Goal: Task Accomplishment & Management: Complete application form

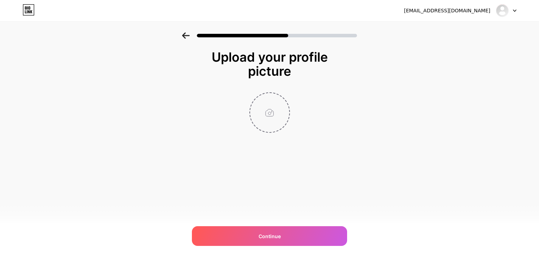
click at [276, 104] on input "file" at bounding box center [269, 112] width 39 height 39
type input "C:\fakepath\474737344_122145635816374087_5086157427334069860_n.jpg"
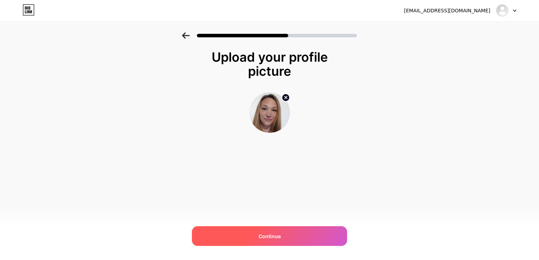
click at [325, 235] on div "Continue" at bounding box center [269, 237] width 155 height 20
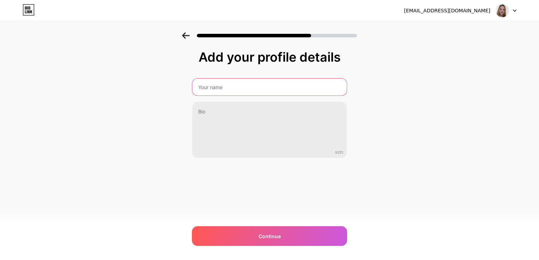
click at [281, 87] on input "text" at bounding box center [269, 87] width 155 height 17
click at [268, 90] on input "text" at bounding box center [270, 87] width 156 height 17
type input "Side Hustle with Char"
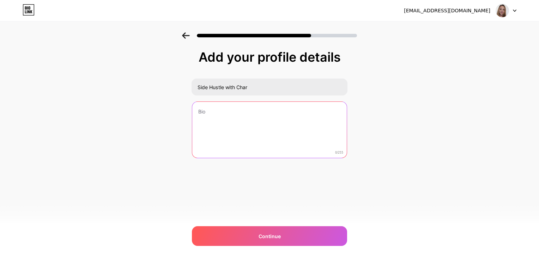
click at [248, 109] on textarea at bounding box center [269, 130] width 155 height 57
click at [226, 112] on textarea at bounding box center [270, 131] width 156 height 58
paste textarea "[DEMOGRAPHIC_DATA] dad - living life to the full and helping people achieve fin…"
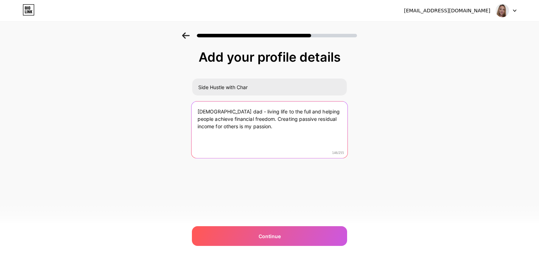
click at [197, 110] on textarea "[DEMOGRAPHIC_DATA] dad - living life to the full and helping people achieve fin…" at bounding box center [270, 131] width 156 height 58
drag, startPoint x: 316, startPoint y: 112, endPoint x: 274, endPoint y: 109, distance: 41.7
click at [274, 109] on textarea "[DEMOGRAPHIC_DATA] Mum, health warrior, [DEMOGRAPHIC_DATA] dad - living life to…" at bounding box center [270, 131] width 156 height 58
click at [332, 111] on textarea "[DEMOGRAPHIC_DATA] Mum, health warrior, living life to the full and helping peo…" at bounding box center [270, 131] width 156 height 58
click at [319, 136] on textarea "[DEMOGRAPHIC_DATA] Mum, health warrior, living life to the full and helping peo…" at bounding box center [270, 131] width 156 height 58
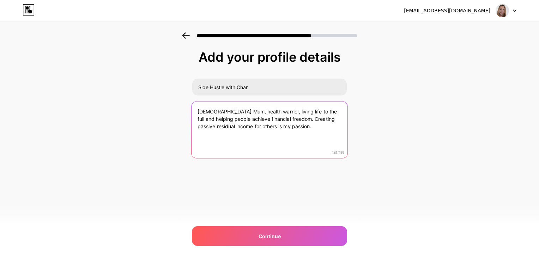
click at [215, 112] on textarea "[DEMOGRAPHIC_DATA] Mum, health warrior, living life to the full and helping peo…" at bounding box center [270, 131] width 156 height 58
click at [310, 134] on textarea "[DEMOGRAPHIC_DATA] Mum, health warrior, living life to the full and helping peo…" at bounding box center [270, 131] width 156 height 58
type textarea "[DEMOGRAPHIC_DATA] Mum, health warrior, living life to the full and helping peo…"
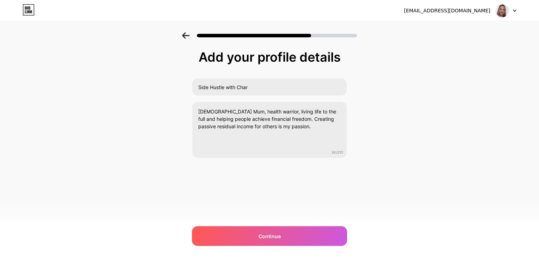
click at [379, 120] on div "Add your profile details Side Hustle with Char [DEMOGRAPHIC_DATA] Mum, health w…" at bounding box center [269, 112] width 539 height 161
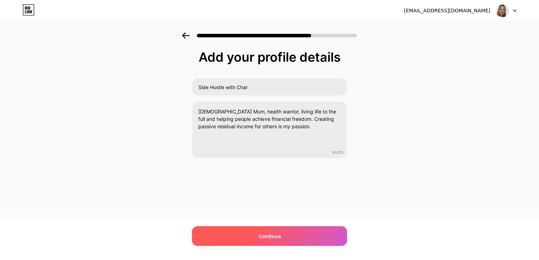
click at [324, 238] on div "Continue" at bounding box center [269, 237] width 155 height 20
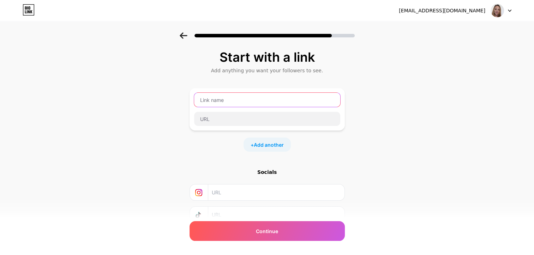
click at [320, 98] on input "text" at bounding box center [267, 100] width 146 height 14
type input "Side Hustle with Char"
click at [393, 139] on div "Start with a link Add anything you want your followers to see. Side Hustle with…" at bounding box center [267, 156] width 534 height 248
click at [293, 101] on input "Side Hustle with Char" at bounding box center [267, 100] width 146 height 14
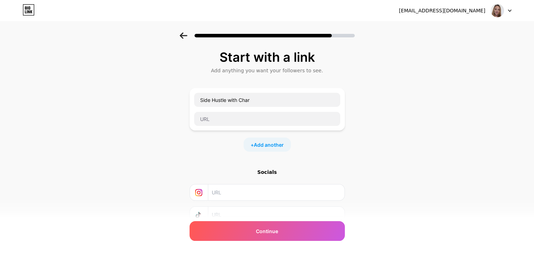
click at [314, 69] on div "Add anything you want your followers to see." at bounding box center [267, 70] width 148 height 7
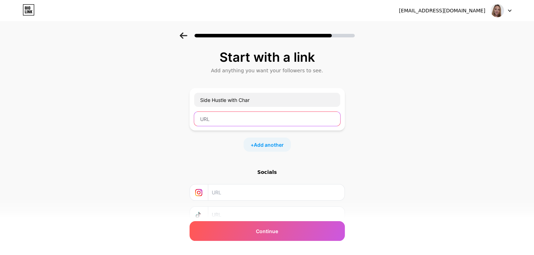
click at [244, 122] on input "text" at bounding box center [267, 119] width 146 height 14
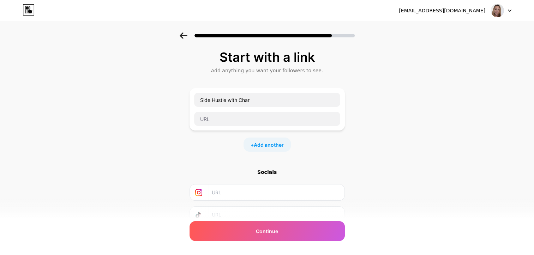
click at [337, 60] on div "Start with a link" at bounding box center [267, 57] width 148 height 14
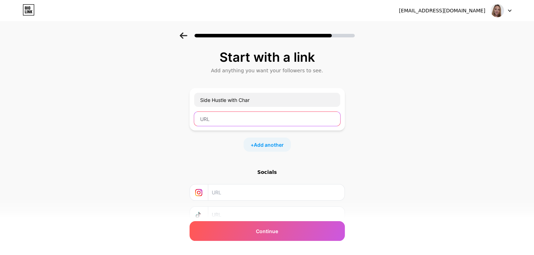
click at [239, 118] on input "text" at bounding box center [267, 119] width 146 height 14
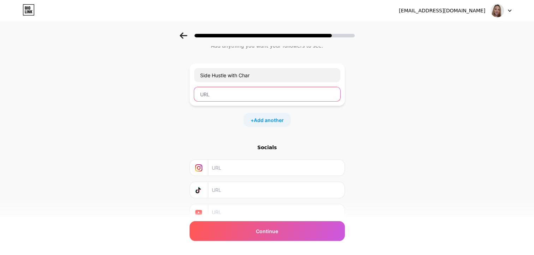
scroll to position [53, 0]
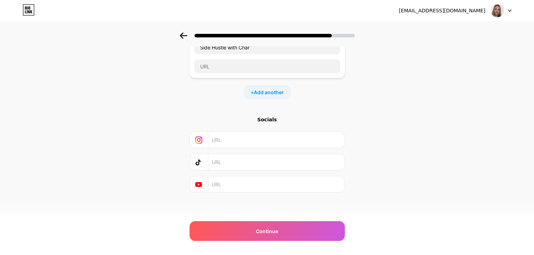
click at [218, 163] on input "text" at bounding box center [276, 162] width 128 height 16
type input "[URL][DOMAIN_NAME]"
click at [385, 128] on div "Start with a link Add anything you want your followers to see. Side Hustle with…" at bounding box center [267, 104] width 534 height 248
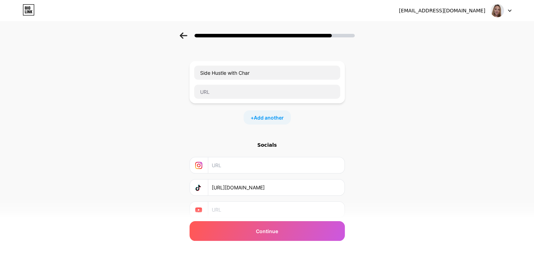
scroll to position [0, 0]
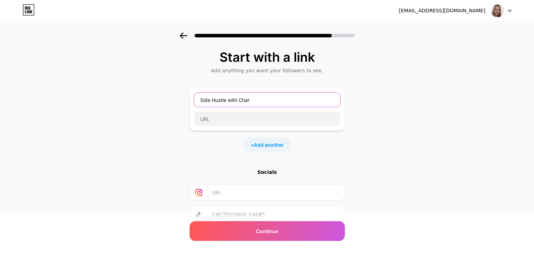
drag, startPoint x: 265, startPoint y: 99, endPoint x: 180, endPoint y: 100, distance: 85.8
click at [180, 100] on div "Start with a link Add anything you want your followers to see. Side Hustle with…" at bounding box center [267, 156] width 534 height 248
click at [385, 132] on div "Start with a link Add anything you want your followers to see. + Add another So…" at bounding box center [267, 156] width 534 height 248
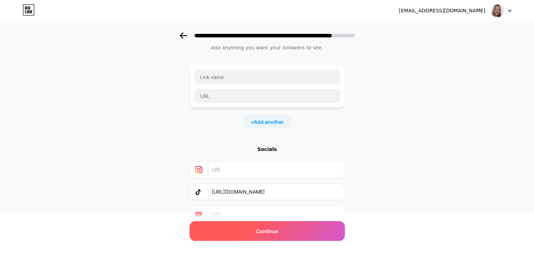
scroll to position [35, 0]
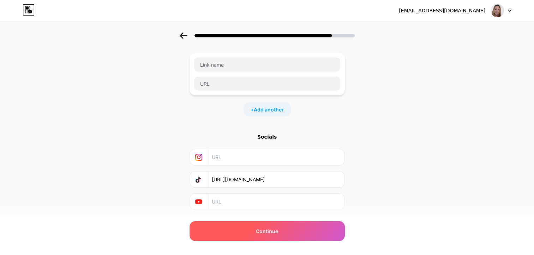
click at [327, 231] on div "Continue" at bounding box center [267, 231] width 155 height 20
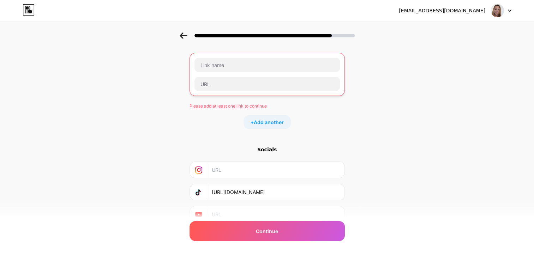
click at [206, 109] on div "Please add at least one link to continue + Add another" at bounding box center [267, 91] width 155 height 76
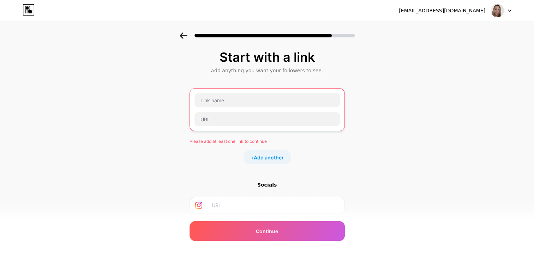
click at [230, 112] on div at bounding box center [267, 119] width 146 height 15
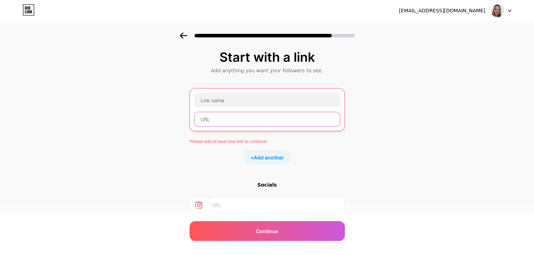
click at [227, 121] on input "text" at bounding box center [266, 119] width 145 height 14
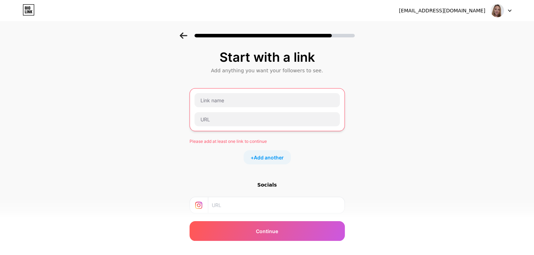
click at [433, 153] on div "Start with a link Add anything you want your followers to see. Please add at le…" at bounding box center [267, 162] width 534 height 261
